Goal: Information Seeking & Learning: Learn about a topic

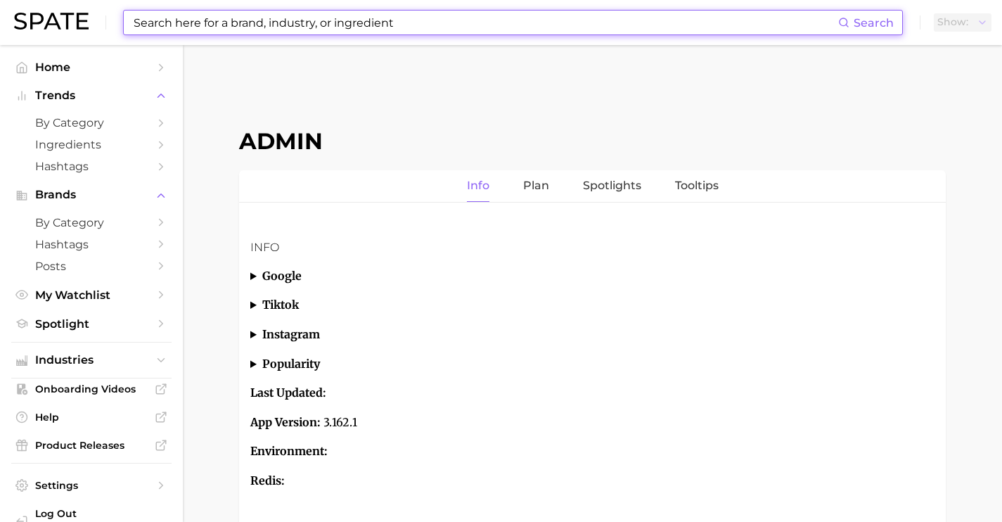
click at [583, 17] on input at bounding box center [485, 23] width 706 height 24
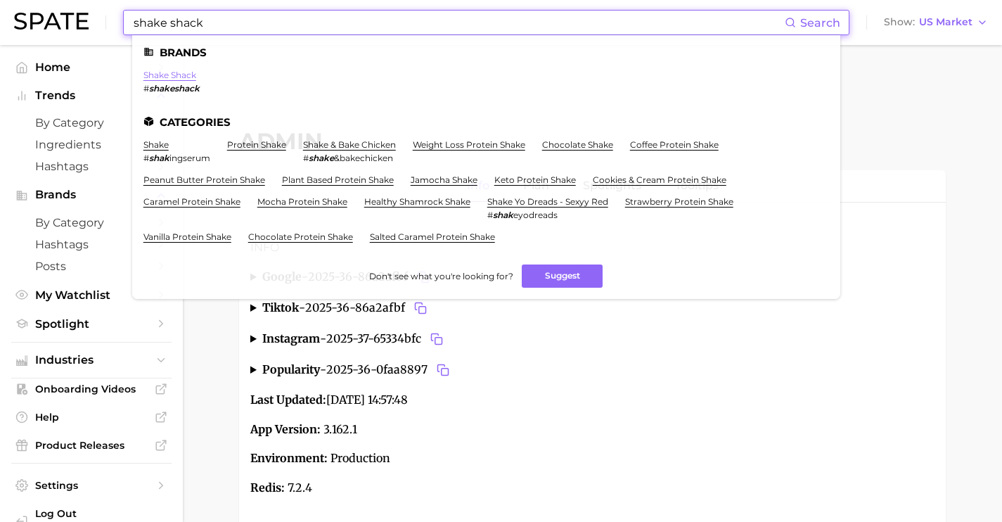
type input "shake shack"
click at [179, 71] on link "shake shack" at bounding box center [169, 75] width 53 height 11
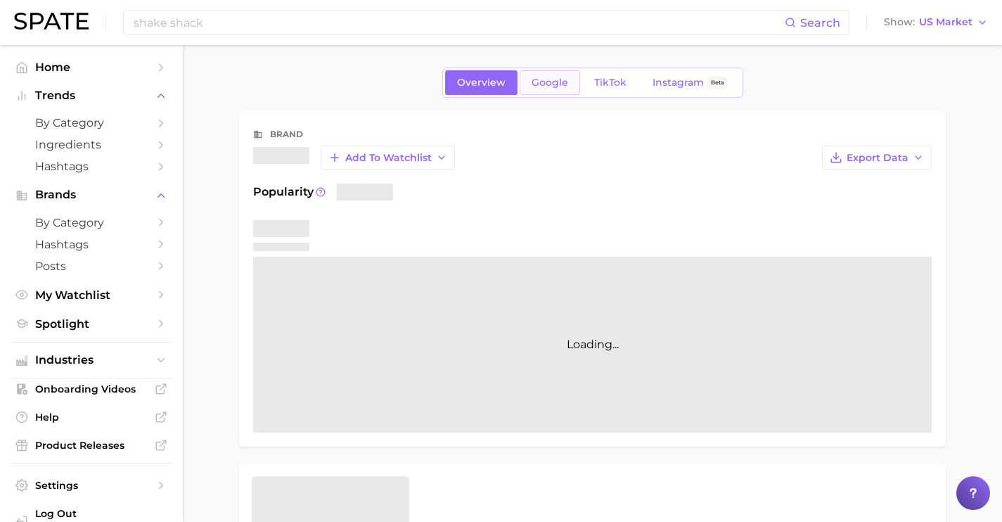
click at [541, 92] on link "Google" at bounding box center [550, 82] width 60 height 25
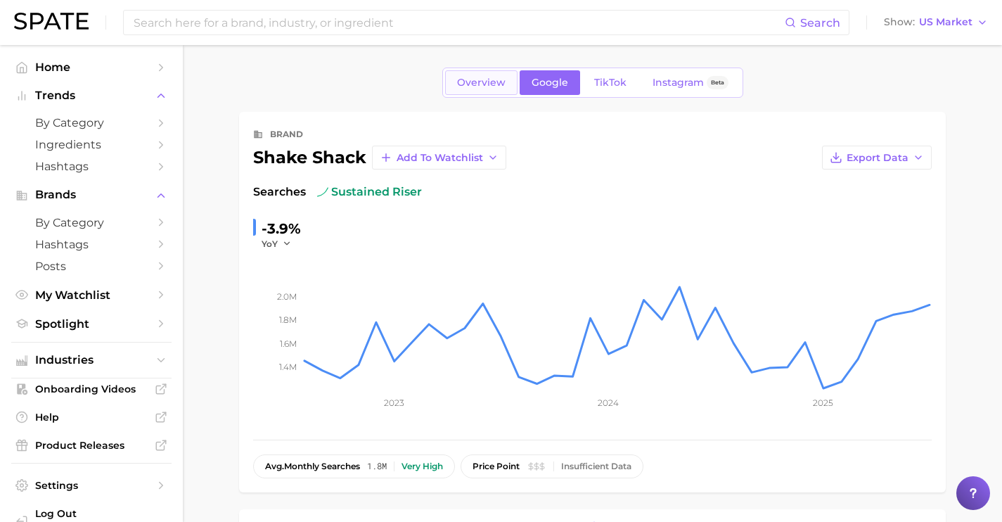
click at [482, 75] on link "Overview" at bounding box center [481, 82] width 72 height 25
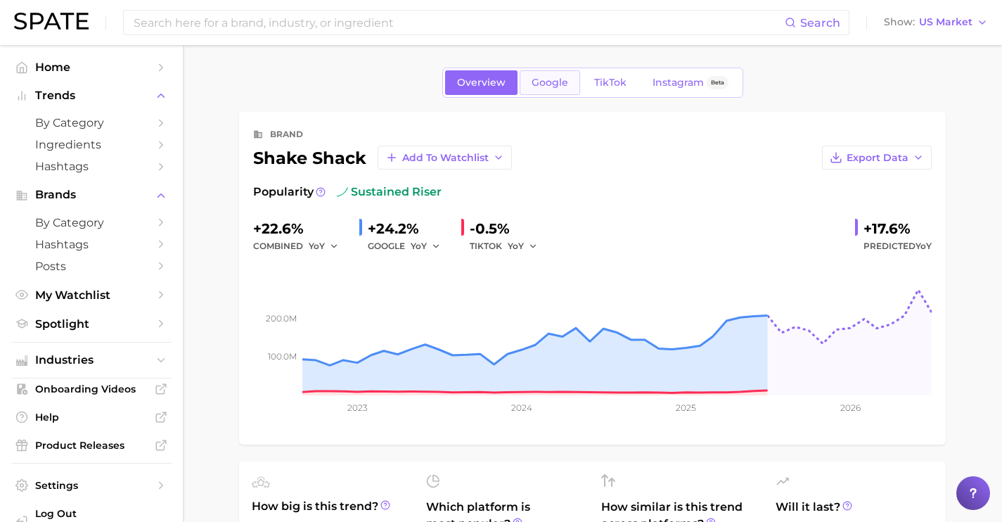
click at [543, 82] on span "Google" at bounding box center [550, 83] width 37 height 12
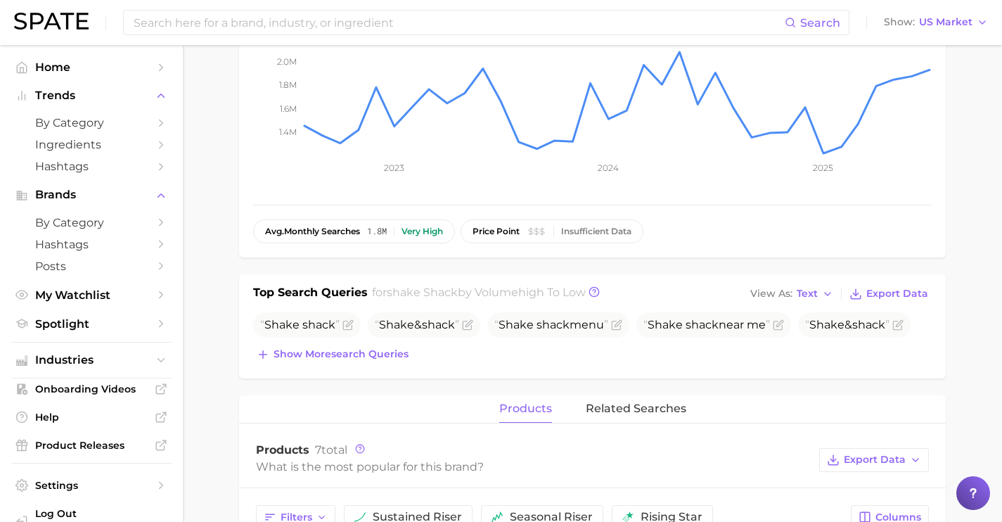
scroll to position [264, 0]
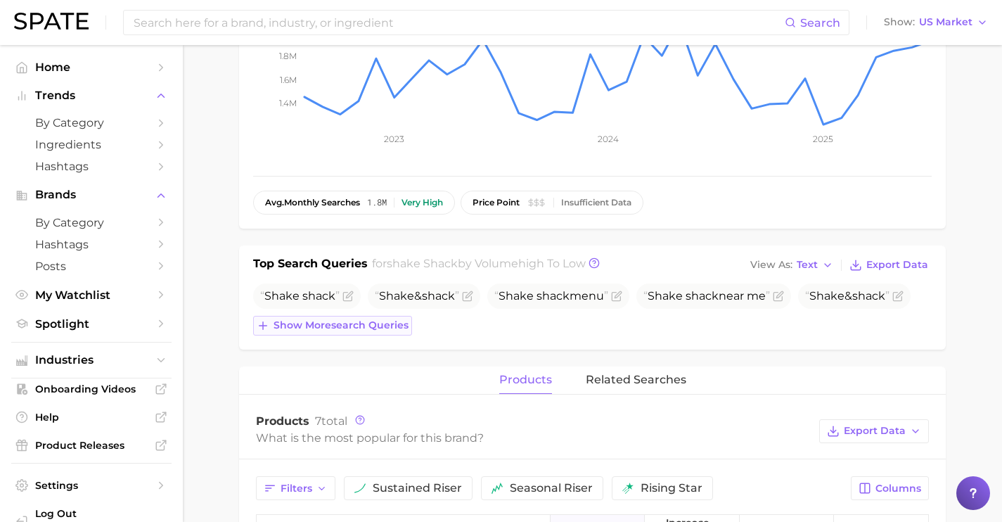
click at [385, 321] on span "Show more search queries" at bounding box center [340, 325] width 135 height 12
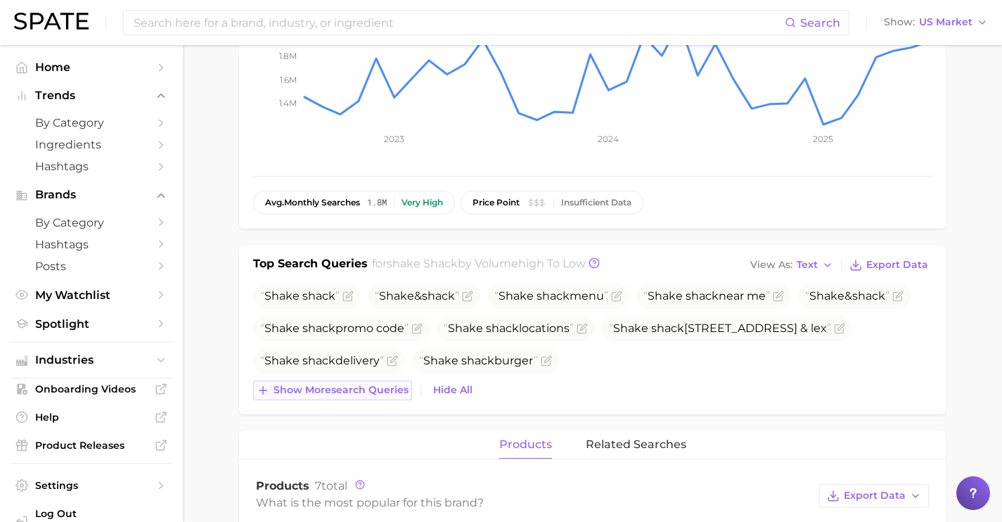
click at [382, 380] on button "Show more search queries" at bounding box center [332, 390] width 159 height 20
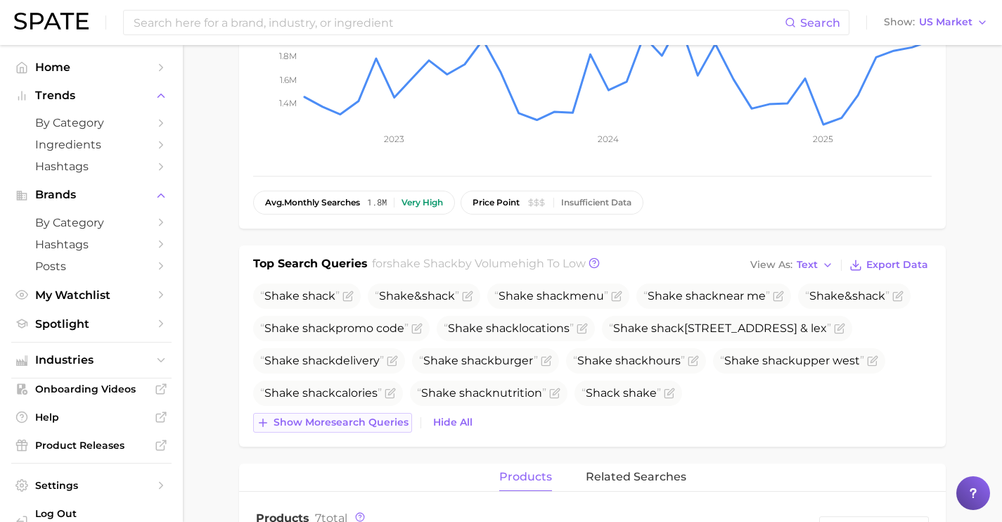
click at [383, 414] on button "Show more search queries" at bounding box center [332, 423] width 159 height 20
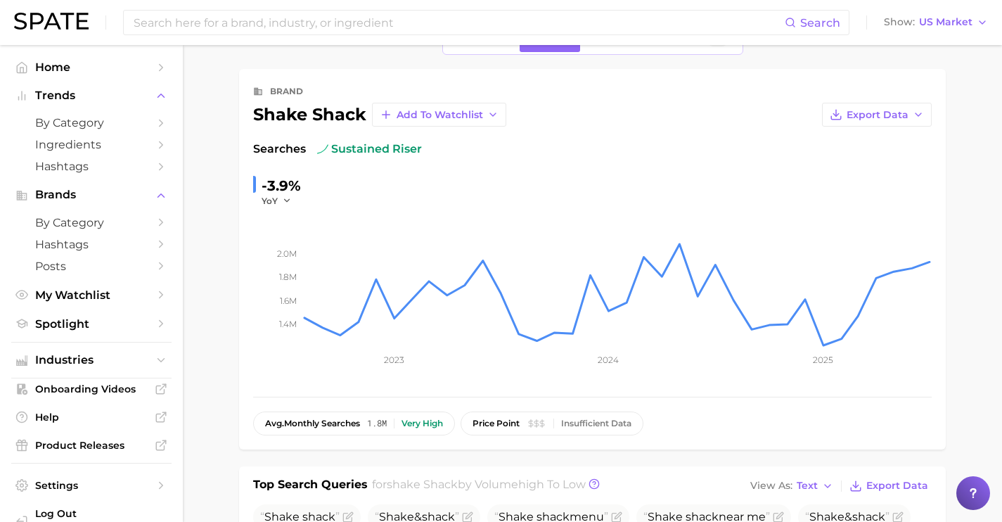
scroll to position [0, 0]
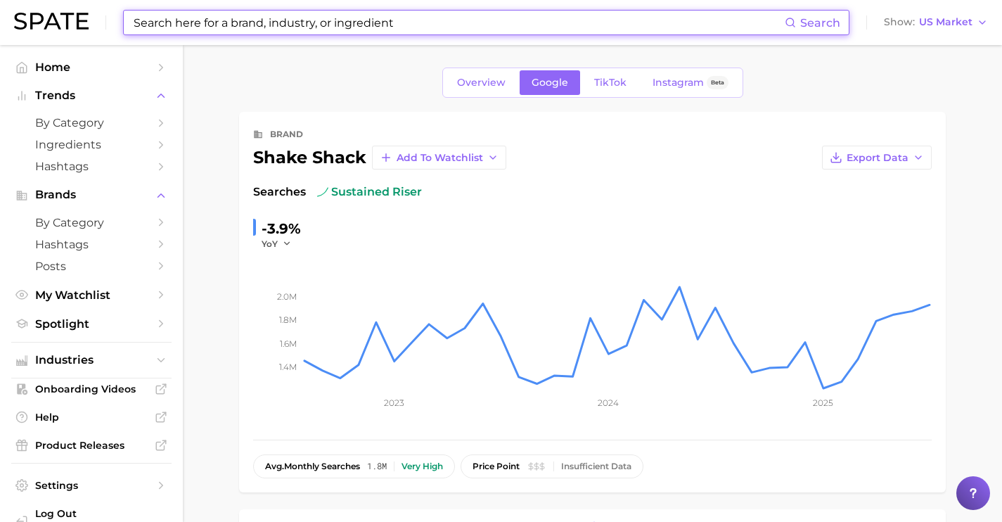
click at [330, 22] on input at bounding box center [458, 23] width 652 height 24
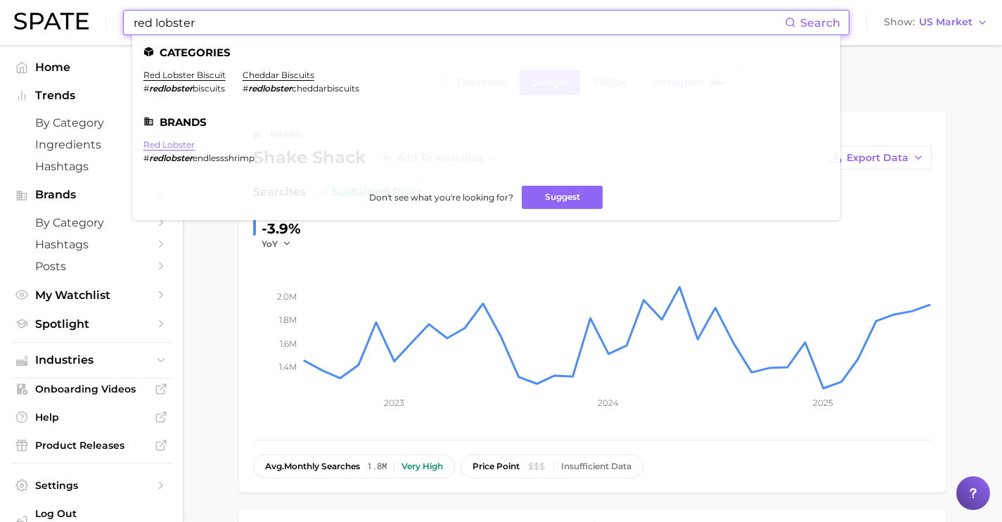
type input "red lobster"
click at [181, 146] on link "red lobster" at bounding box center [168, 144] width 51 height 11
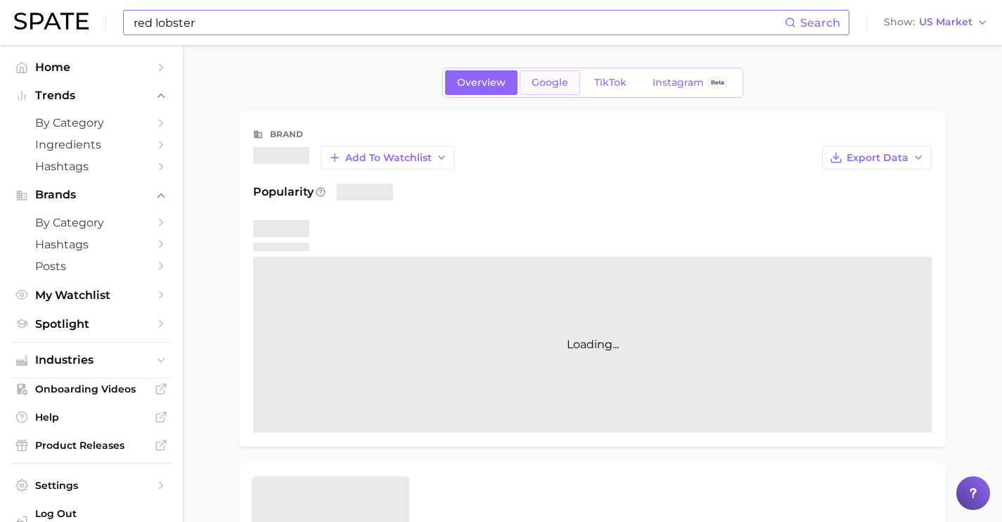
click at [529, 85] on link "Google" at bounding box center [550, 82] width 60 height 25
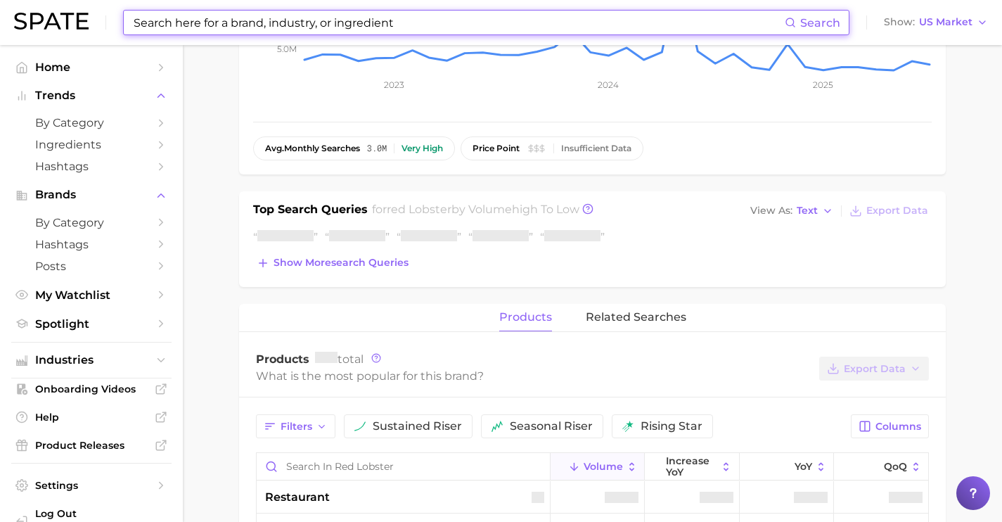
scroll to position [371, 0]
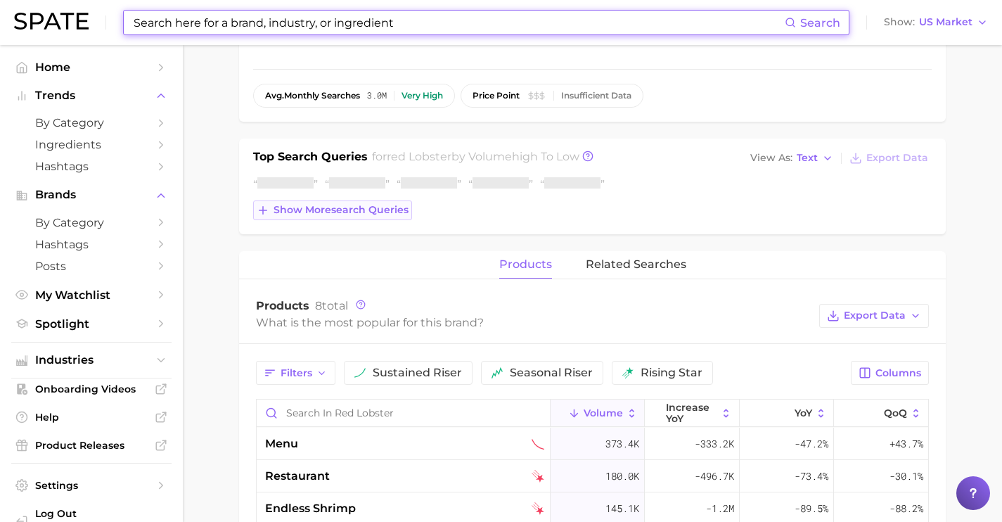
click at [363, 219] on button "Show more search queries" at bounding box center [332, 210] width 159 height 20
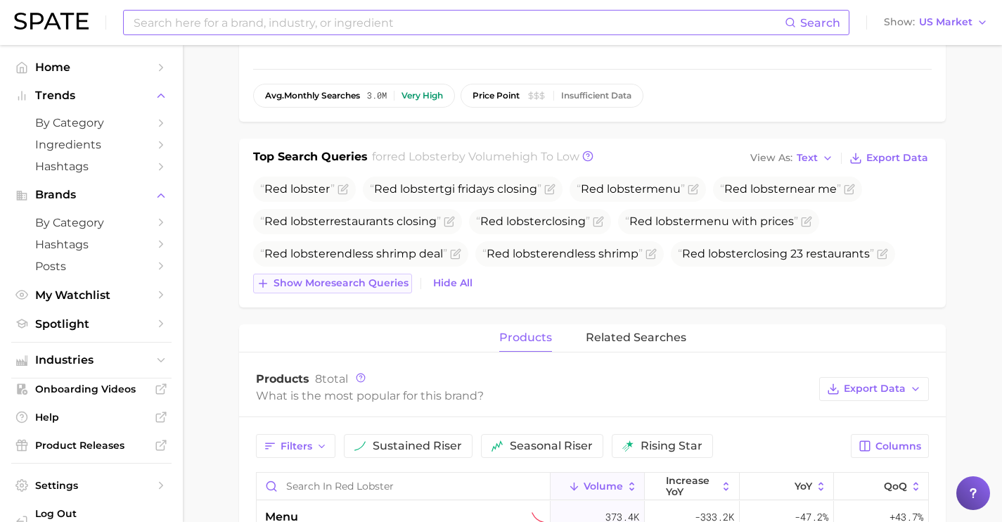
click at [375, 289] on button "Show more search queries" at bounding box center [332, 283] width 159 height 20
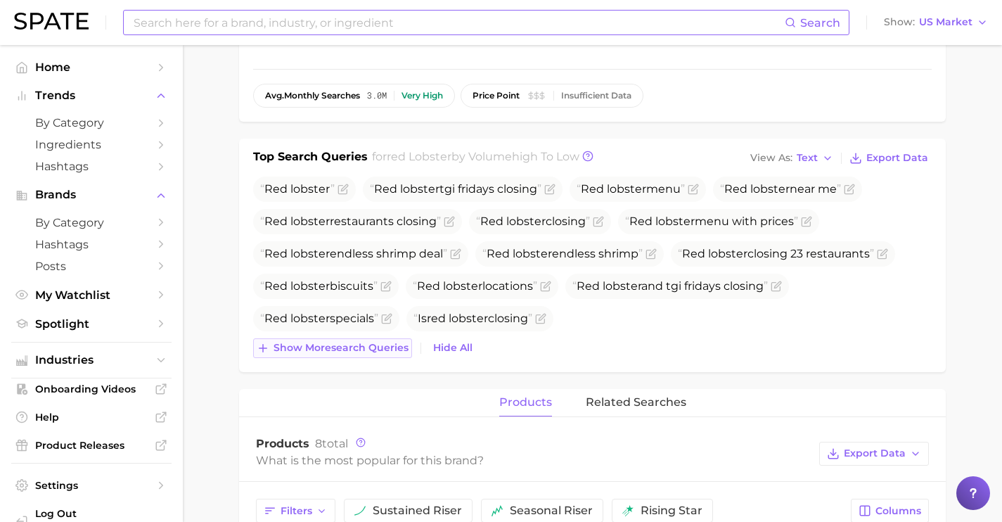
click at [392, 347] on span "Show more search queries" at bounding box center [340, 348] width 135 height 12
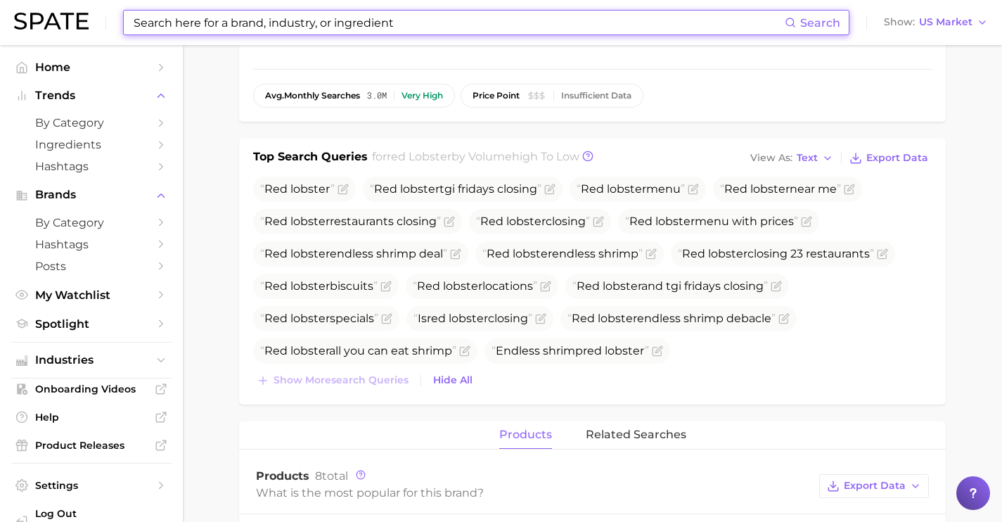
click at [321, 21] on input at bounding box center [458, 23] width 652 height 24
click at [382, 24] on input at bounding box center [458, 23] width 652 height 24
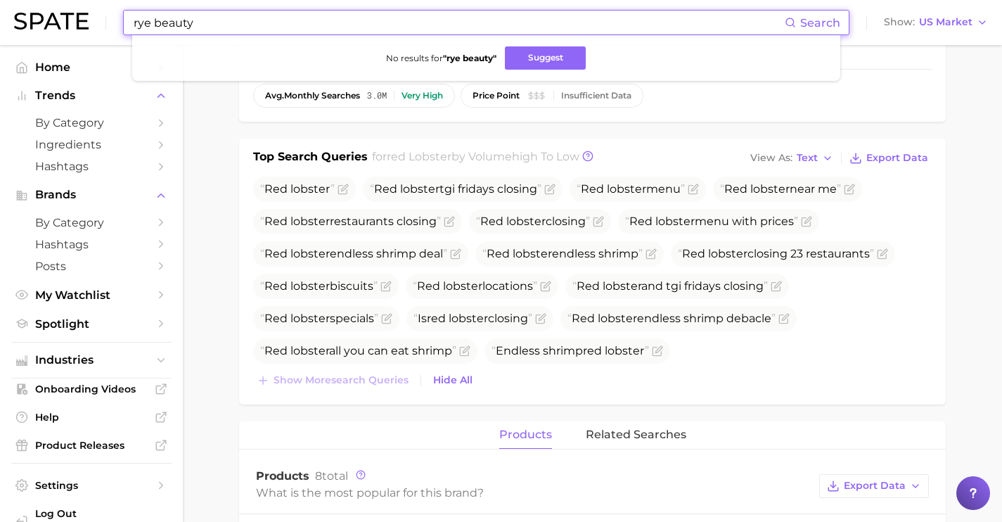
drag, startPoint x: 266, startPoint y: 13, endPoint x: 25, endPoint y: -22, distance: 242.9
click at [257, 21] on input "rye serum" at bounding box center [458, 23] width 652 height 24
drag, startPoint x: 257, startPoint y: 21, endPoint x: 124, endPoint y: -1, distance: 134.8
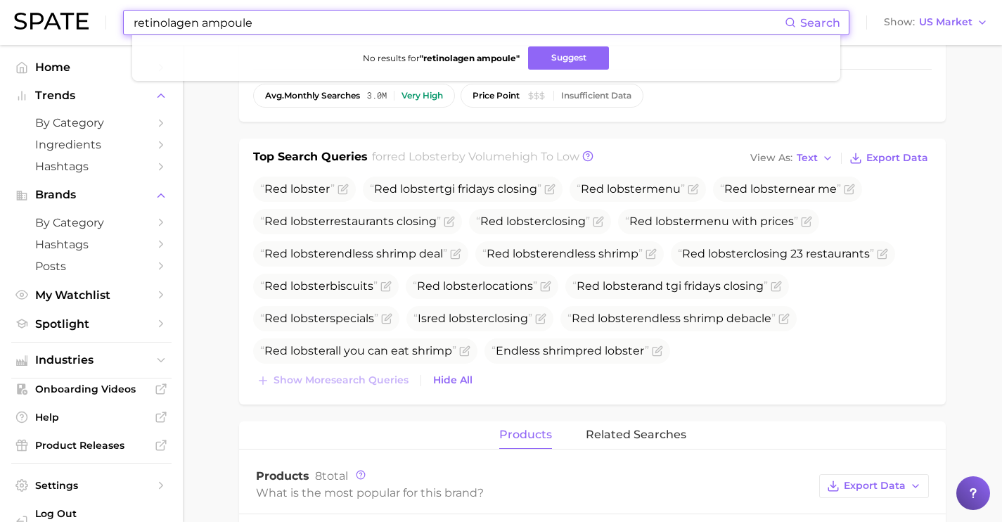
drag, startPoint x: 279, startPoint y: 25, endPoint x: 60, endPoint y: 2, distance: 220.5
click at [60, 2] on div "retinolagen ampoule Search No results for " retinolagen ampoule " Suggest Show …" at bounding box center [501, 22] width 974 height 45
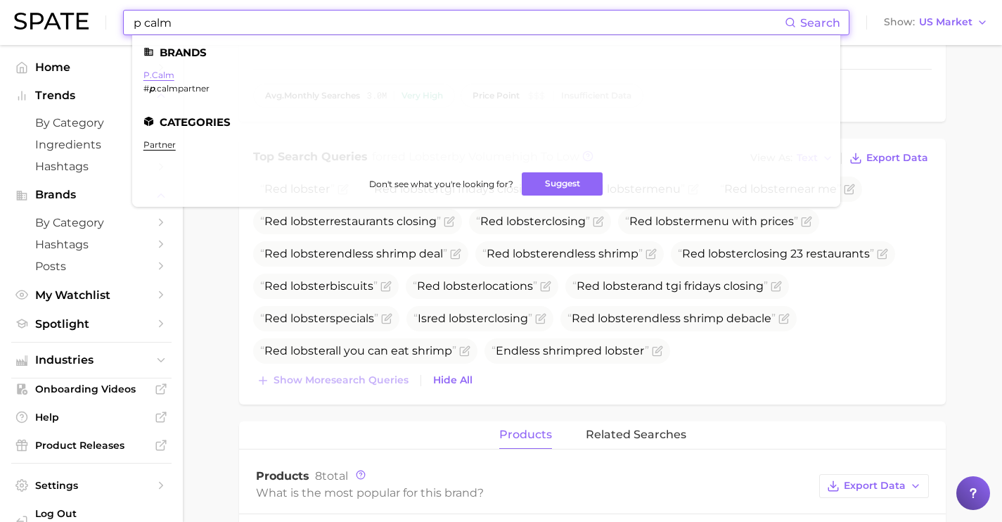
type input "p calm"
click at [155, 72] on link "p.calm" at bounding box center [158, 75] width 31 height 11
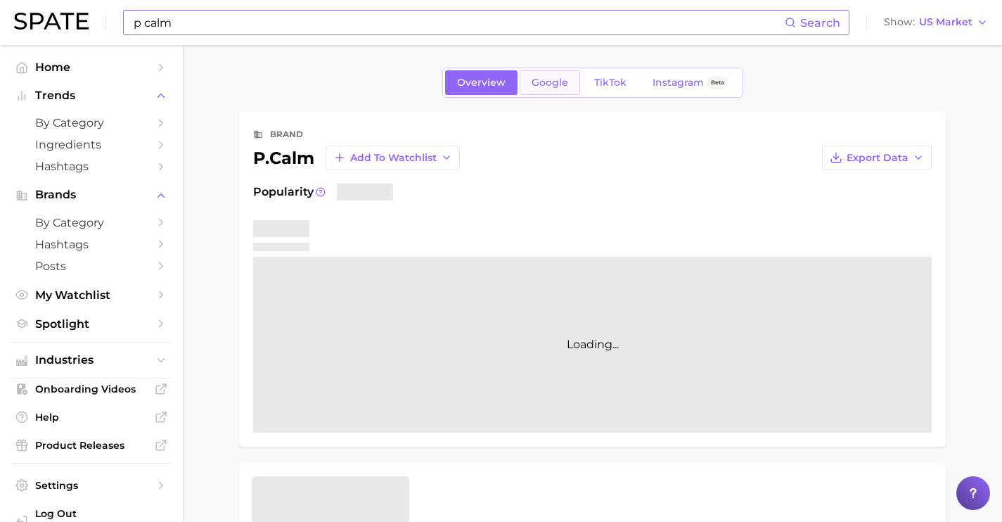
click at [535, 81] on span "Google" at bounding box center [550, 83] width 37 height 12
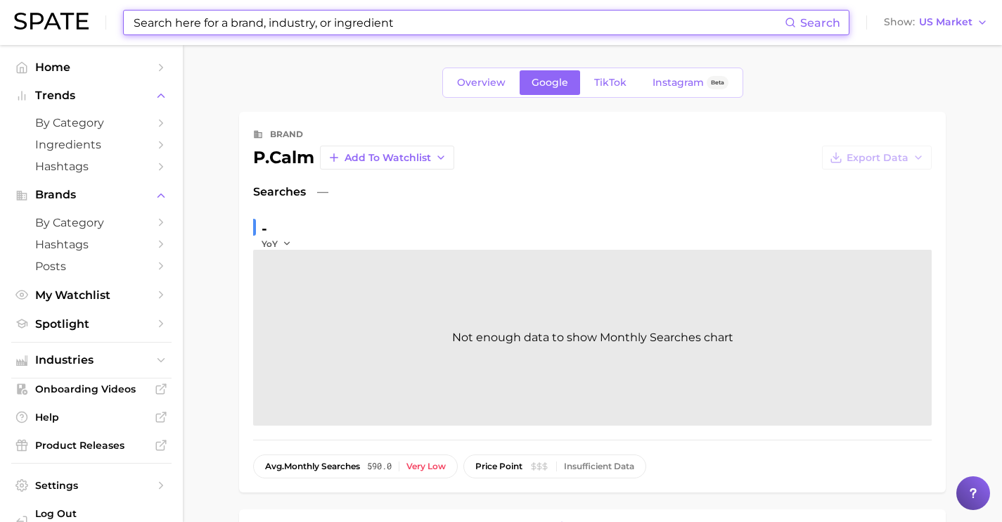
click at [292, 20] on input at bounding box center [458, 23] width 652 height 24
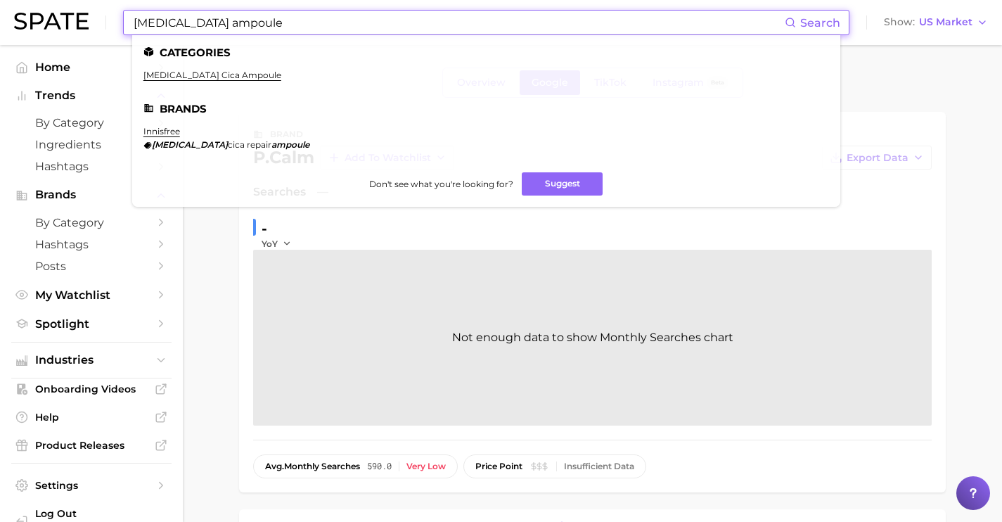
drag, startPoint x: 313, startPoint y: 18, endPoint x: 164, endPoint y: 2, distance: 149.9
click at [164, 2] on div "[MEDICAL_DATA] ampoule Search Categories [MEDICAL_DATA] cica ampoule Brands inn…" at bounding box center [501, 22] width 974 height 45
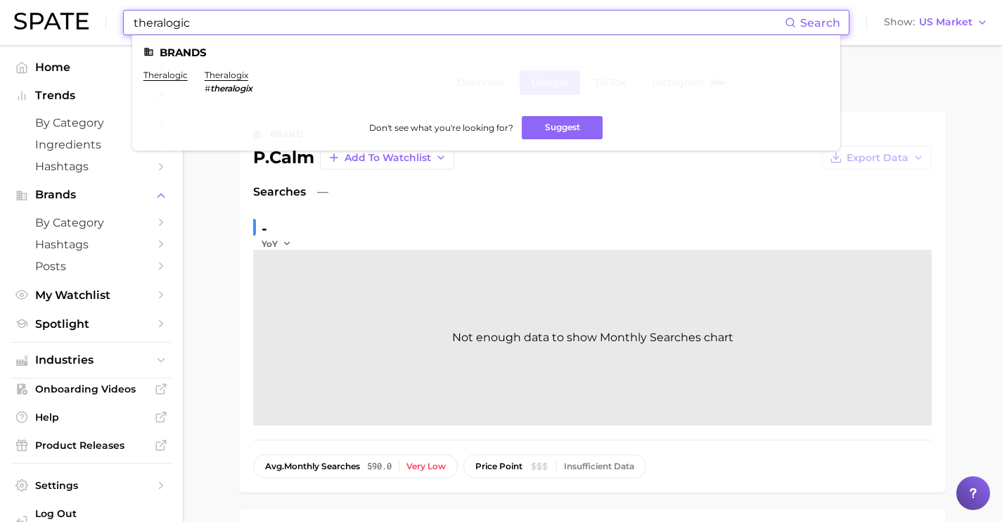
drag, startPoint x: 660, startPoint y: 28, endPoint x: 245, endPoint y: 1, distance: 416.4
click at [245, 1] on div "theralogic Search Brands theralogic theralogix # theralogix Don't see what you'…" at bounding box center [501, 22] width 974 height 45
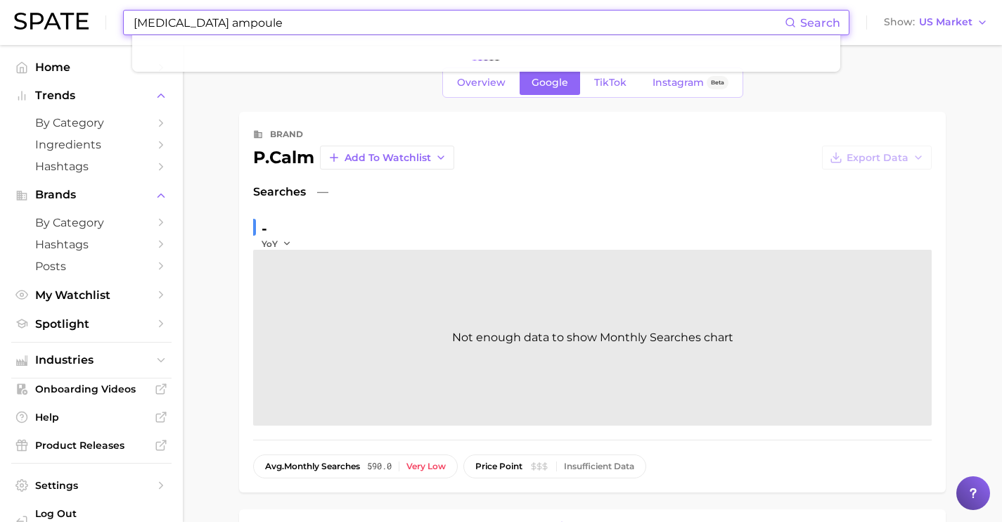
click at [314, 28] on input "[MEDICAL_DATA] ampoule" at bounding box center [458, 23] width 652 height 24
drag, startPoint x: 260, startPoint y: 20, endPoint x: 78, endPoint y: -2, distance: 183.4
click at [78, 0] on html "[MEDICAL_DATA] ampoule Search Show US Market Home Trends by Category Ingredient…" at bounding box center [501, 261] width 1002 height 522
type input "[MEDICAL_DATA] ampoule"
